Goal: Book appointment/travel/reservation

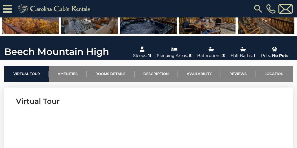
scroll to position [158, 0]
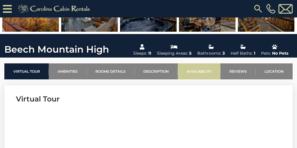
click at [202, 70] on link "Availability" at bounding box center [199, 71] width 43 height 16
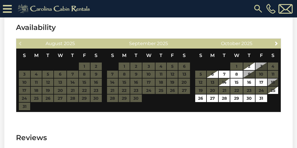
scroll to position [1149, 0]
click at [277, 44] on span "Next" at bounding box center [276, 43] width 5 height 5
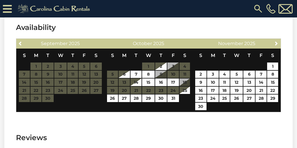
click at [277, 44] on span "Next" at bounding box center [276, 43] width 5 height 5
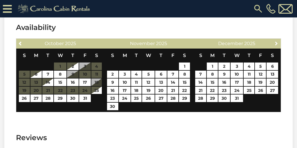
click at [277, 44] on span "Next" at bounding box center [276, 43] width 5 height 5
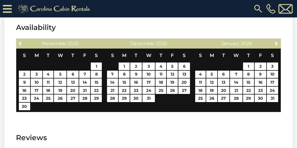
click at [277, 44] on span "Next" at bounding box center [276, 43] width 5 height 5
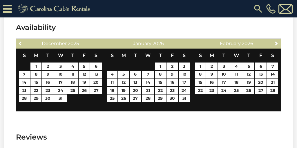
click at [277, 44] on span "Next" at bounding box center [276, 43] width 5 height 5
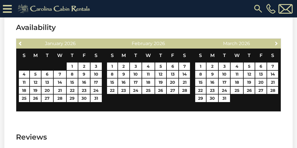
click at [277, 44] on span "Next" at bounding box center [276, 43] width 5 height 5
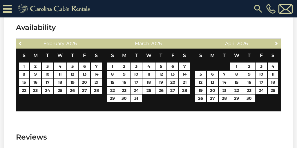
click at [277, 44] on span "Next" at bounding box center [276, 43] width 5 height 5
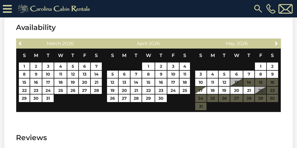
click at [277, 44] on span "Next" at bounding box center [276, 43] width 5 height 5
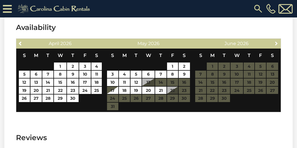
click at [277, 44] on span "Next" at bounding box center [276, 43] width 5 height 5
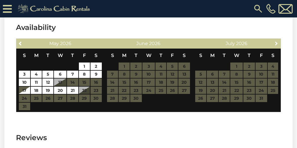
click at [277, 44] on span "Next" at bounding box center [276, 43] width 5 height 5
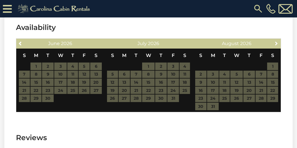
click at [277, 44] on span "Next" at bounding box center [276, 43] width 5 height 5
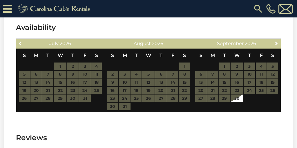
click at [277, 44] on span "Next" at bounding box center [276, 43] width 5 height 5
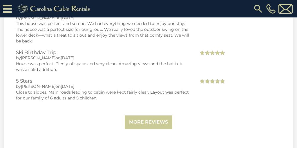
scroll to position [1319, 0]
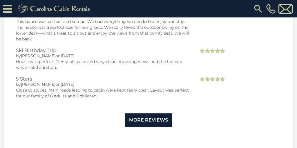
click at [142, 121] on link "More Reviews" at bounding box center [149, 120] width 48 height 14
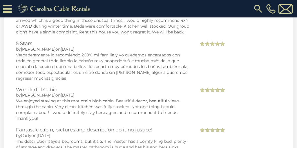
scroll to position [2112, 0]
